Goal: Information Seeking & Learning: Check status

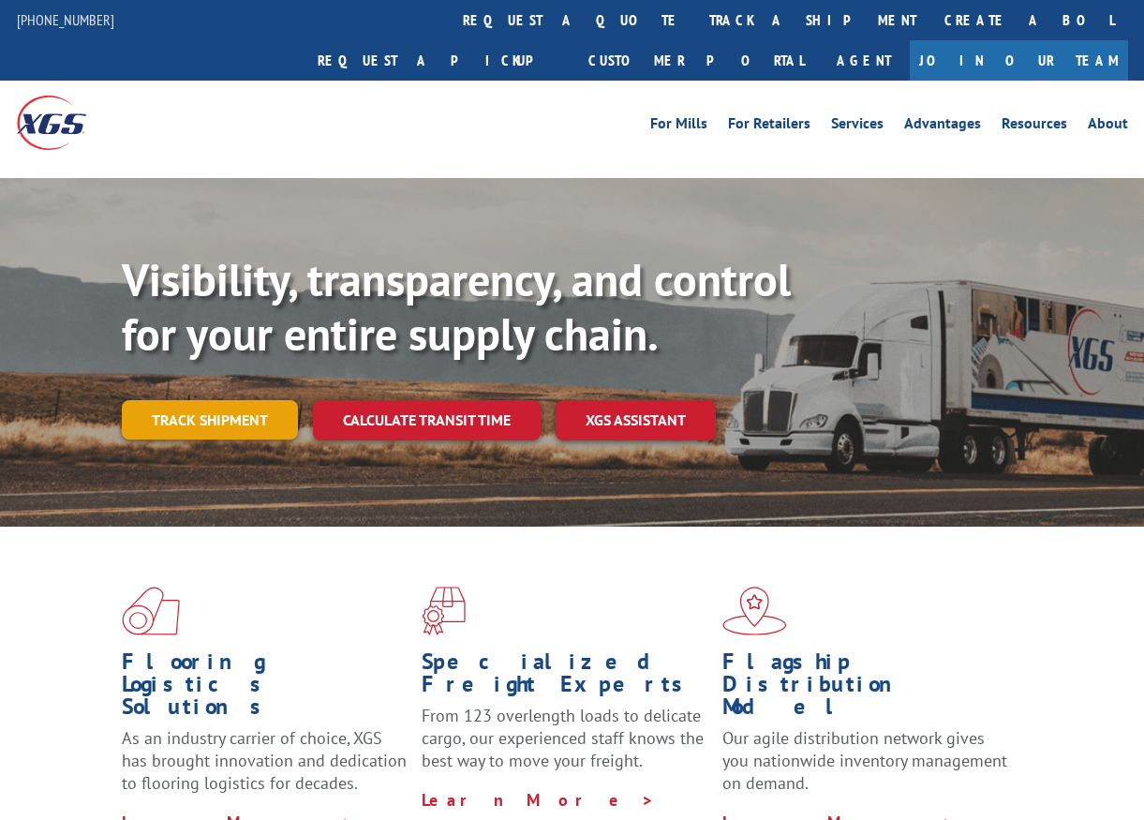
click at [235, 400] on link "Track shipment" at bounding box center [210, 419] width 176 height 39
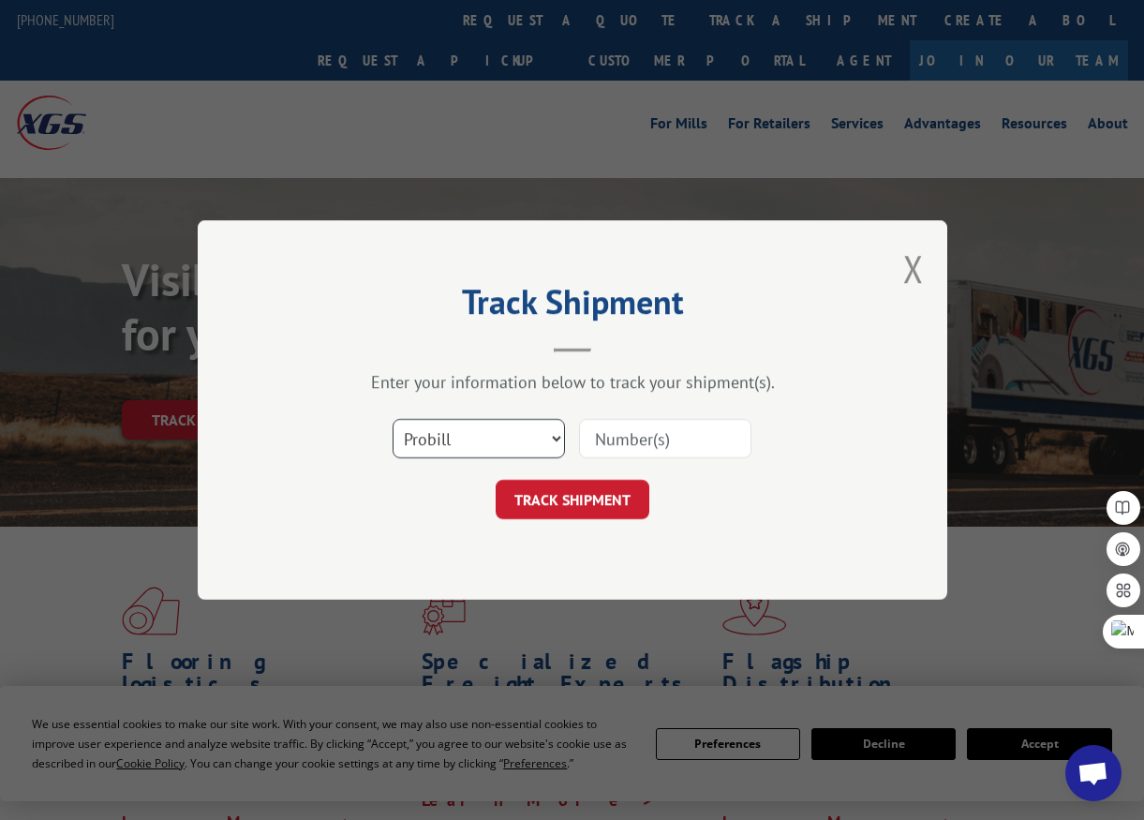
click at [468, 435] on select "Select category... Probill BOL PO" at bounding box center [479, 438] width 172 height 39
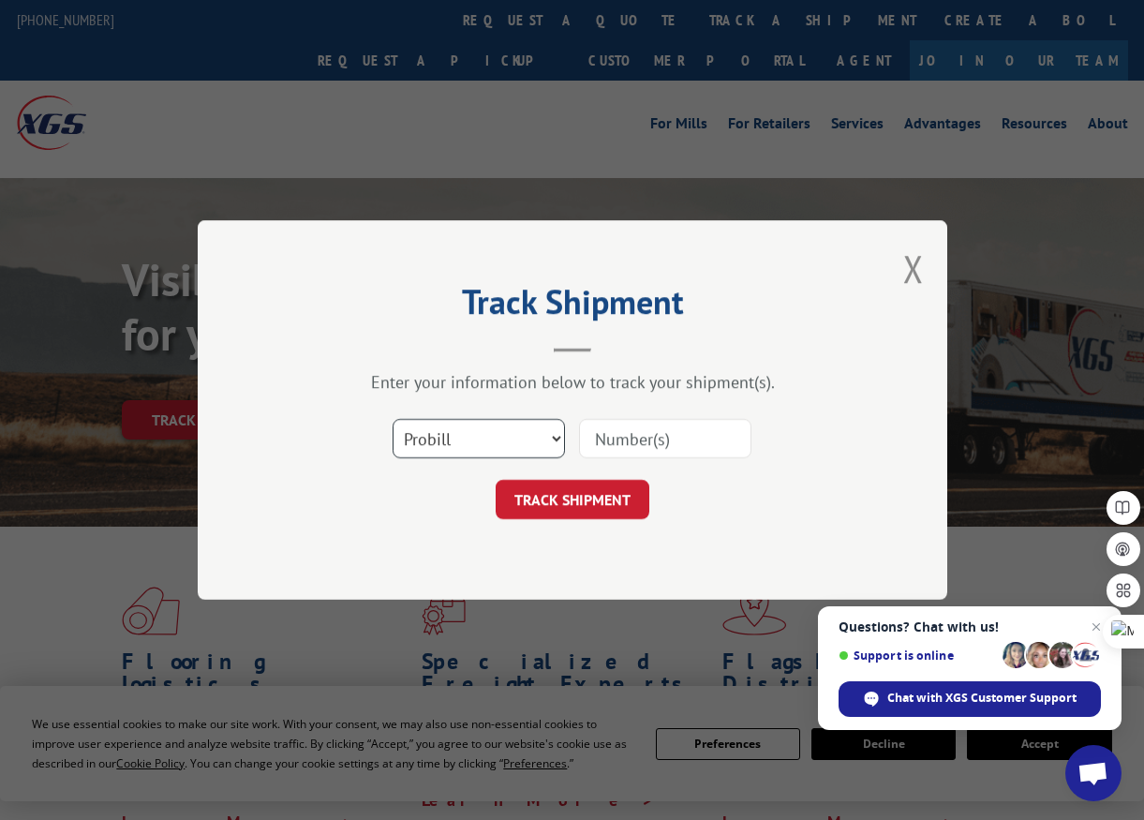
select select "bol"
click at [393, 419] on select "Select category... Probill BOL PO" at bounding box center [479, 438] width 172 height 39
click at [662, 451] on input at bounding box center [665, 438] width 172 height 39
paste input "3375245"
type input "3375245"
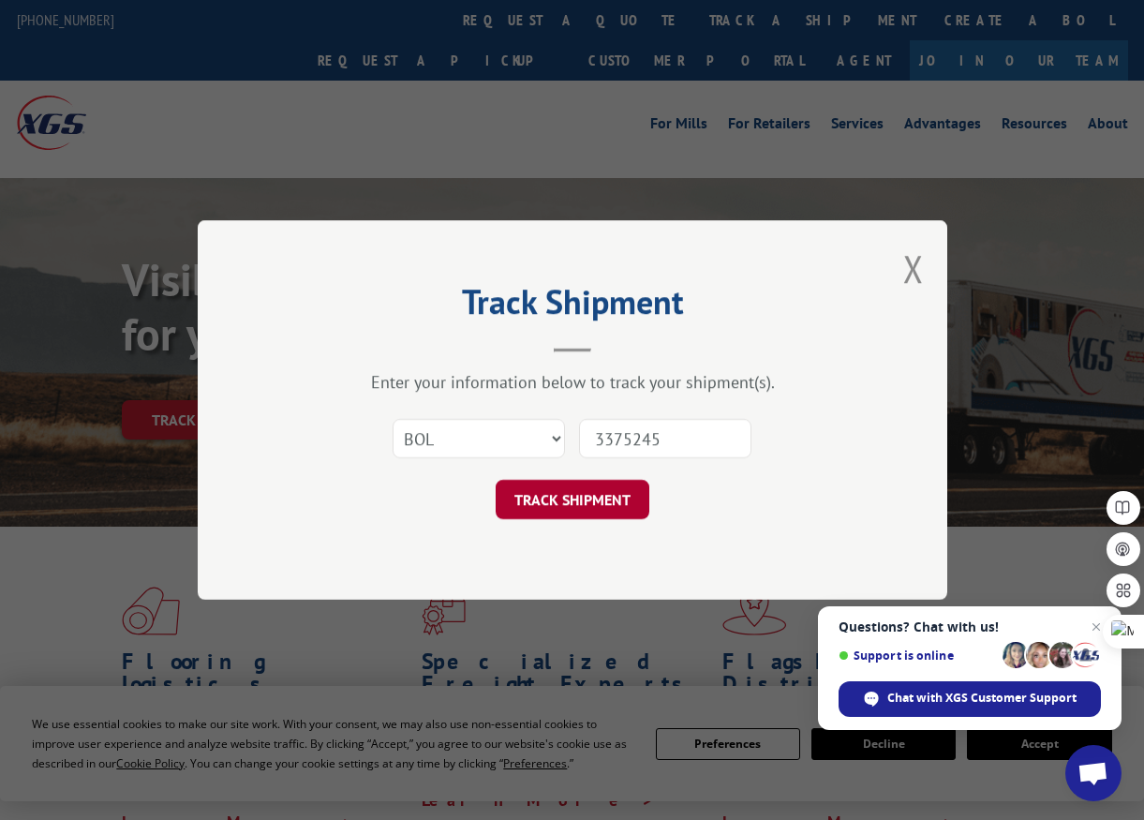
click at [599, 498] on button "TRACK SHIPMENT" at bounding box center [573, 499] width 154 height 39
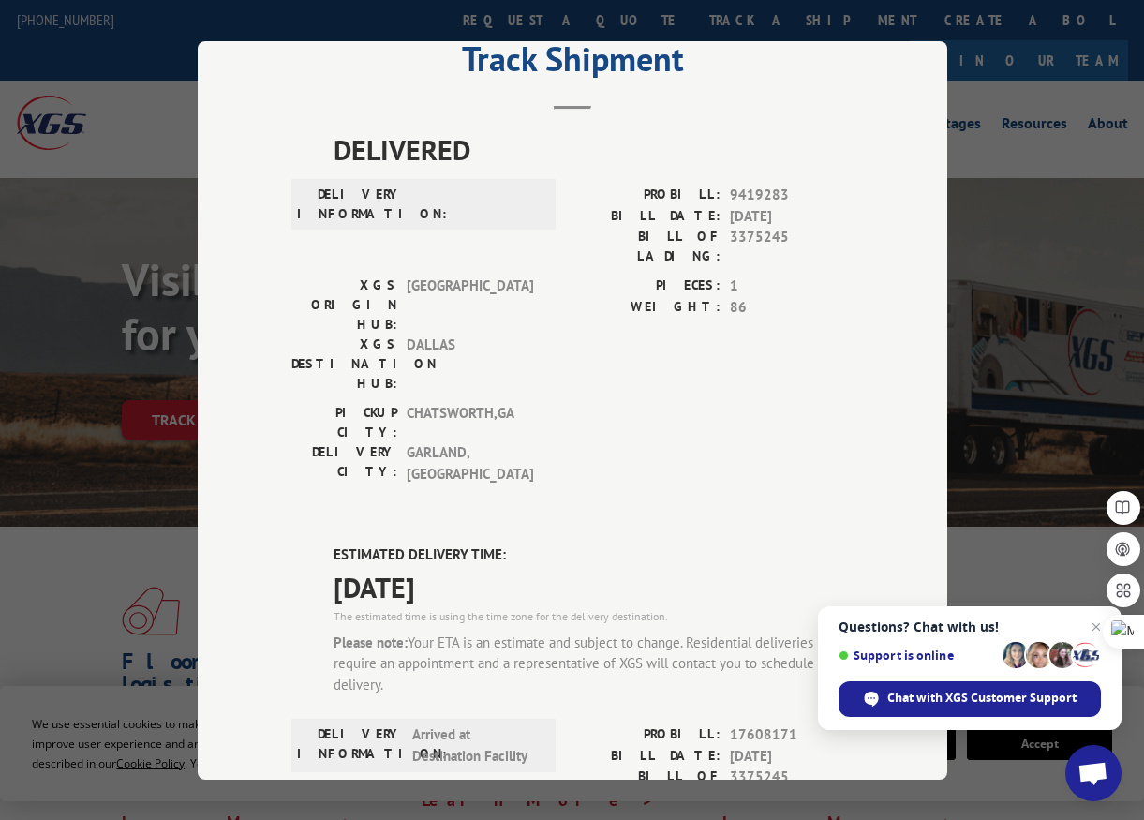
scroll to position [187, 0]
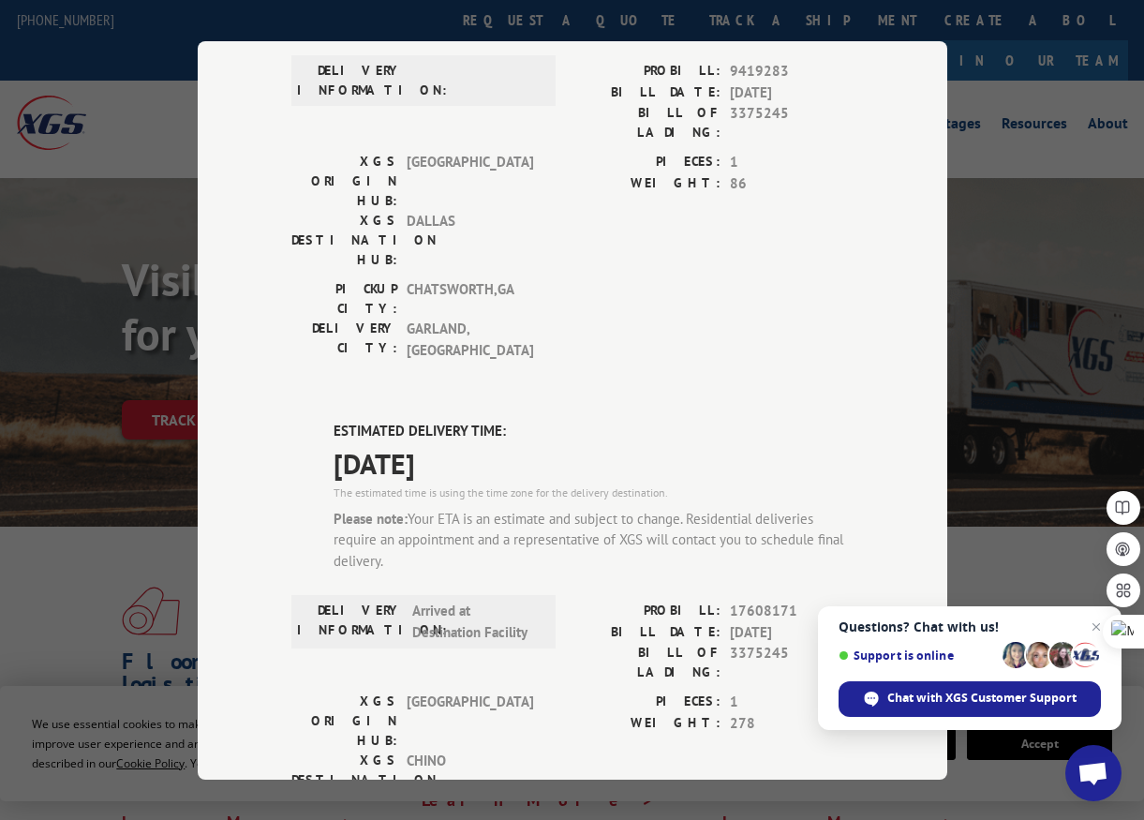
click at [564, 692] on div "XGS ORIGIN HUB: TUNNEL HILL XGS DESTINATION HUB: CHINO PIECES: 1 WEIGHT: 278" at bounding box center [572, 755] width 562 height 127
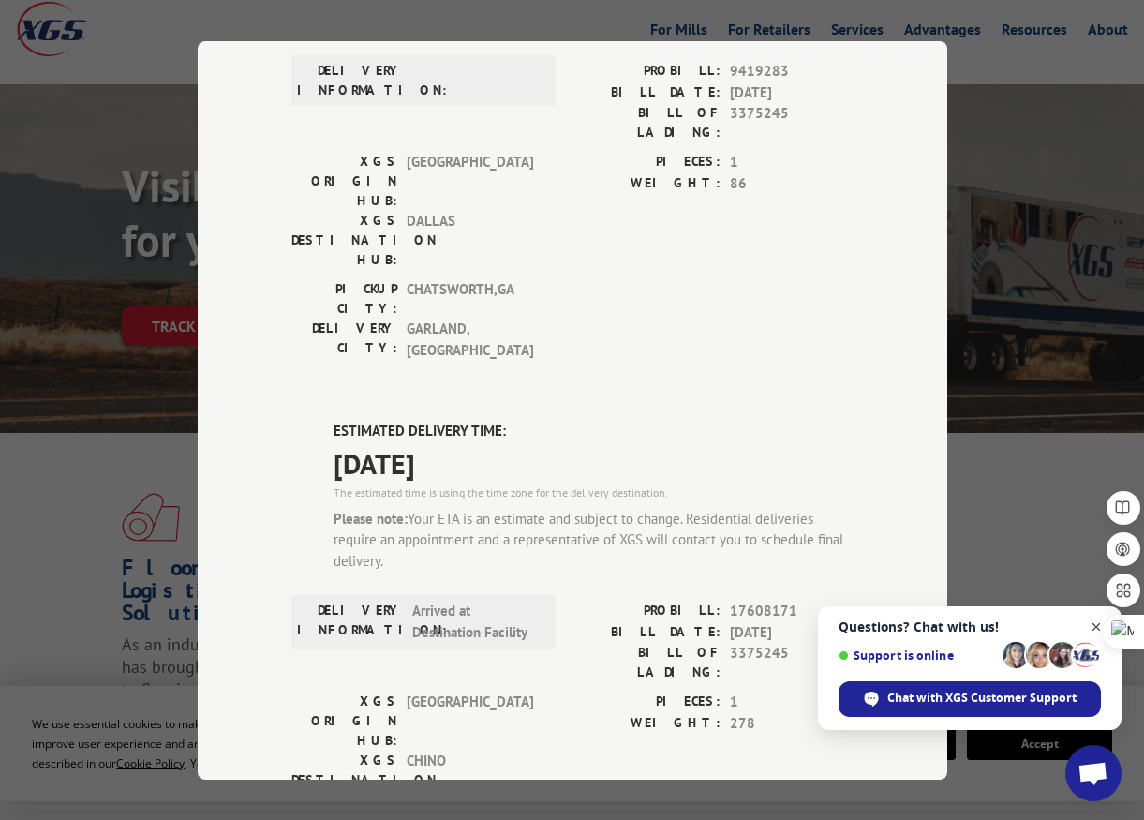
click at [1092, 629] on span "Close chat" at bounding box center [1096, 627] width 23 height 23
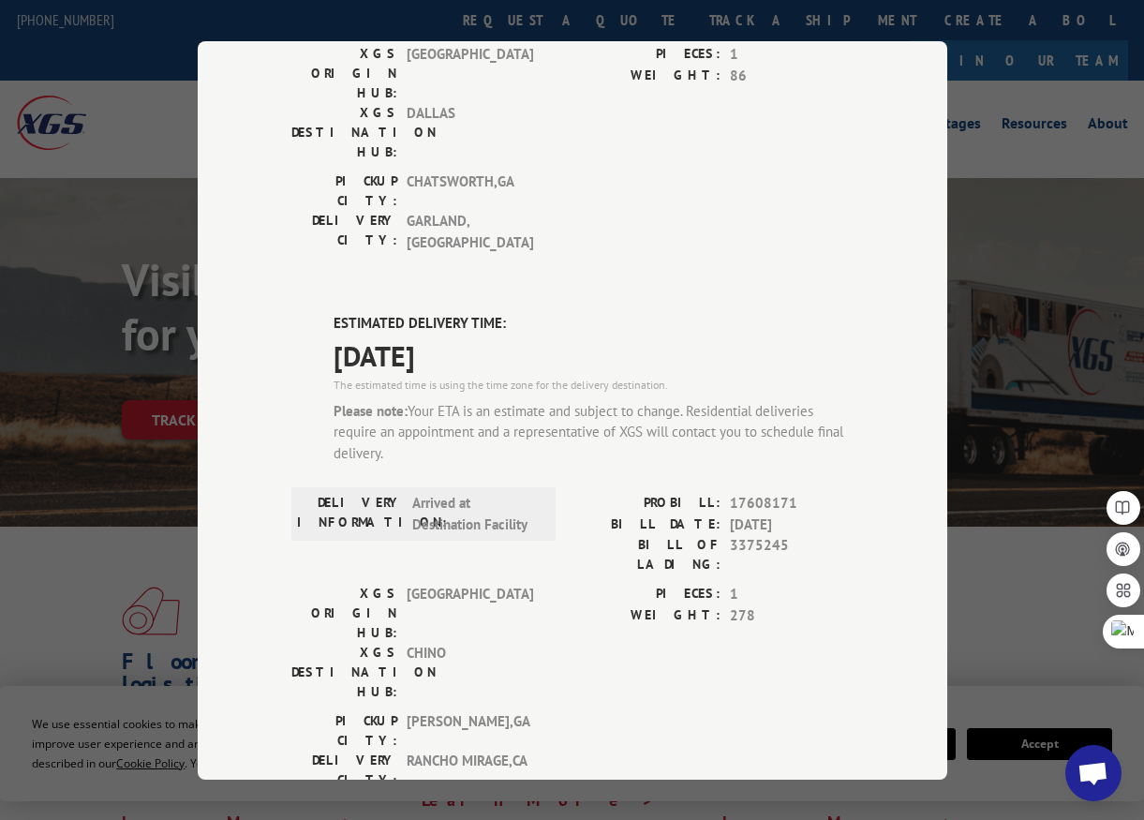
scroll to position [0, 0]
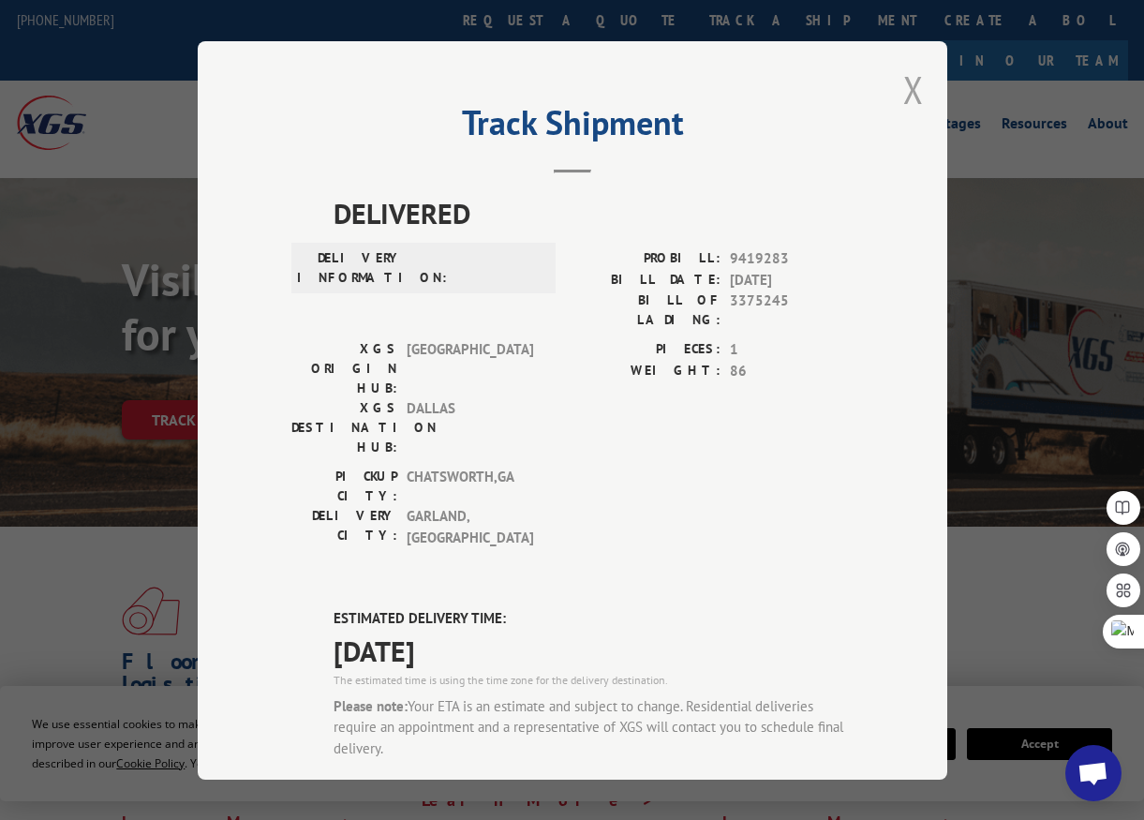
click at [910, 87] on button "Close modal" at bounding box center [914, 90] width 21 height 50
